Goal: Task Accomplishment & Management: Manage account settings

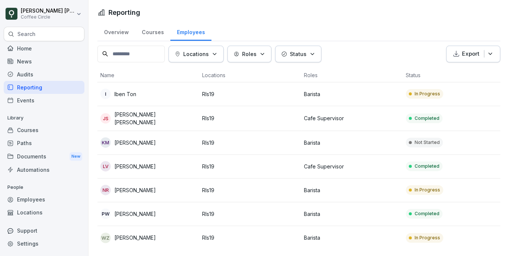
click at [133, 90] on p "Iben Ton" at bounding box center [125, 94] width 22 height 8
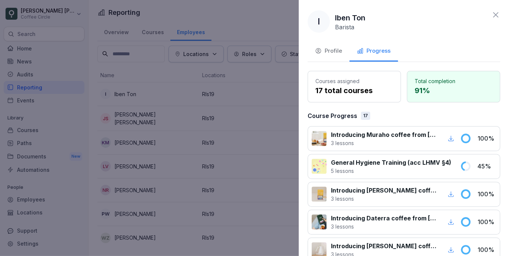
click at [132, 93] on div at bounding box center [254, 128] width 509 height 256
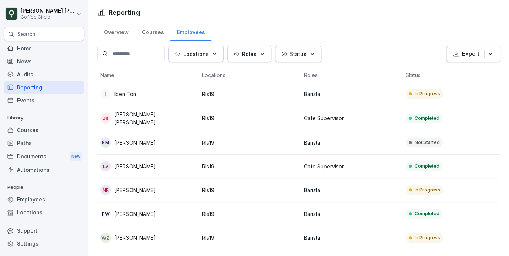
click at [142, 122] on div "JS [PERSON_NAME] [PERSON_NAME]" at bounding box center [148, 118] width 96 height 16
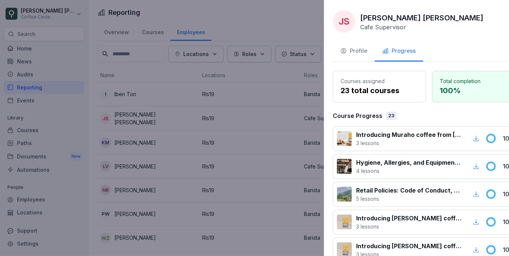
click at [142, 122] on div at bounding box center [254, 128] width 509 height 256
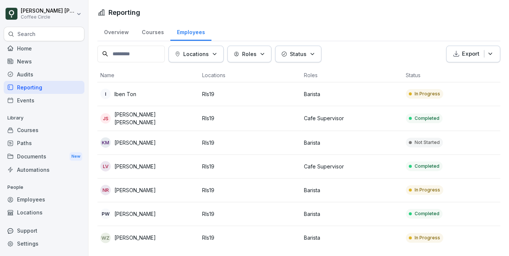
click at [143, 142] on p "[PERSON_NAME]" at bounding box center [134, 143] width 41 height 8
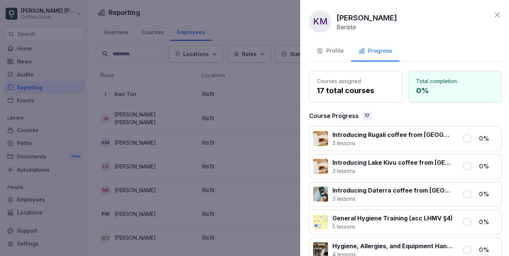
click at [143, 142] on div at bounding box center [254, 128] width 509 height 256
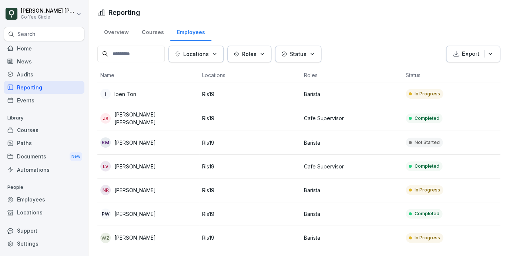
click at [150, 142] on p "[PERSON_NAME]" at bounding box center [134, 143] width 41 height 8
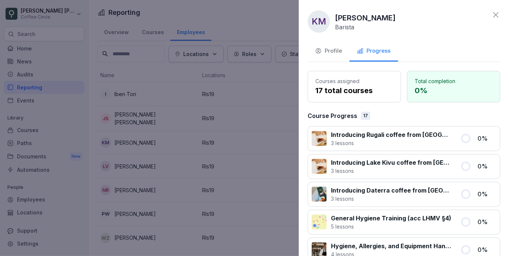
click at [366, 53] on div "Progress" at bounding box center [374, 51] width 34 height 9
click at [343, 50] on button "Profile" at bounding box center [329, 51] width 42 height 20
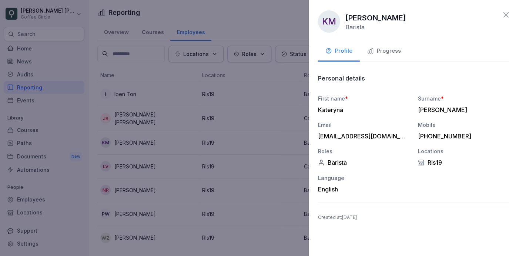
click at [230, 132] on div at bounding box center [254, 128] width 509 height 256
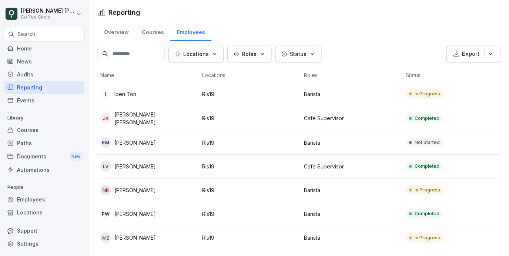
click at [133, 238] on p "[PERSON_NAME]" at bounding box center [134, 237] width 41 height 8
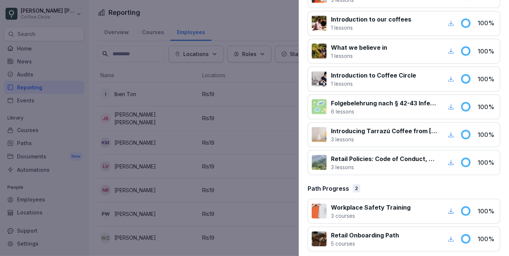
scroll to position [482, 0]
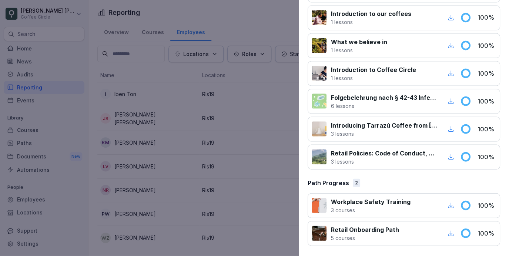
click at [273, 117] on div at bounding box center [254, 128] width 509 height 256
